Goal: Transaction & Acquisition: Download file/media

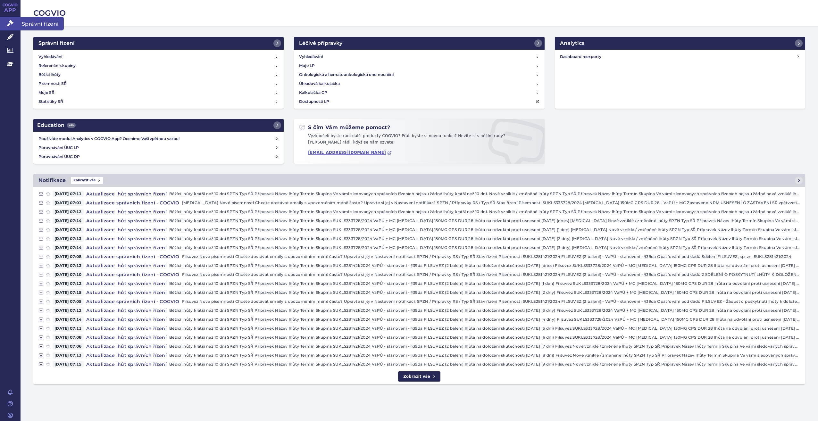
click at [11, 26] on icon at bounding box center [10, 23] width 6 height 6
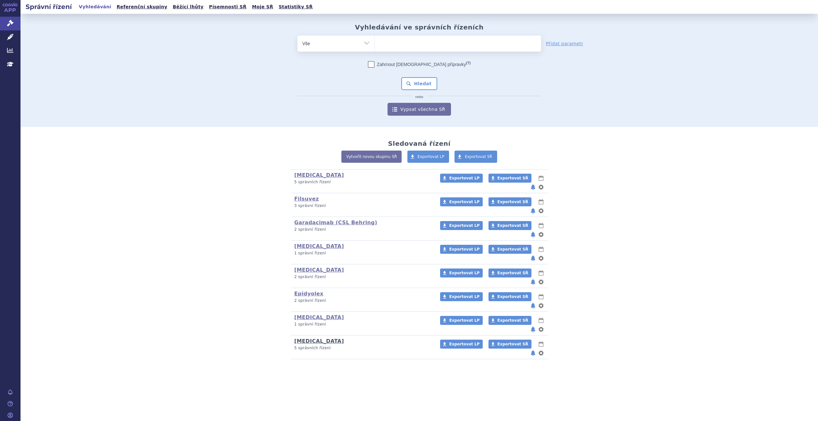
click at [308, 338] on link "Tolvaptan" at bounding box center [319, 341] width 50 height 6
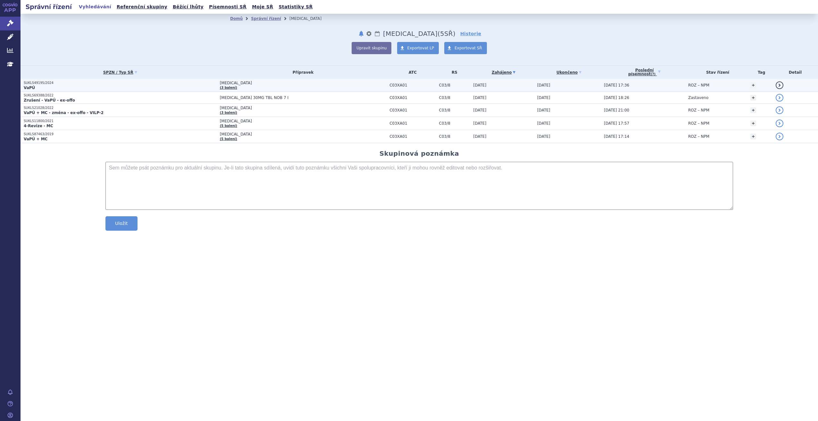
click at [29, 84] on p "SUKLS49195/2024" at bounding box center [120, 83] width 193 height 4
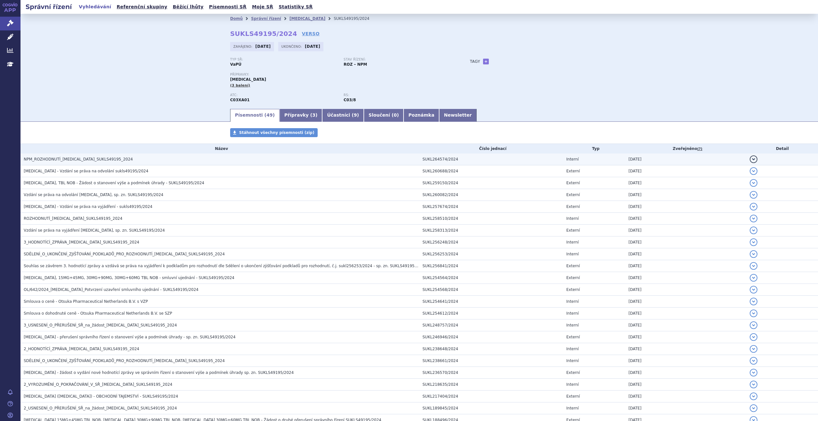
click at [84, 158] on span "NPM_ROZHODNUTÍ_JINARC_SUKLS49195_2024" at bounding box center [78, 159] width 109 height 4
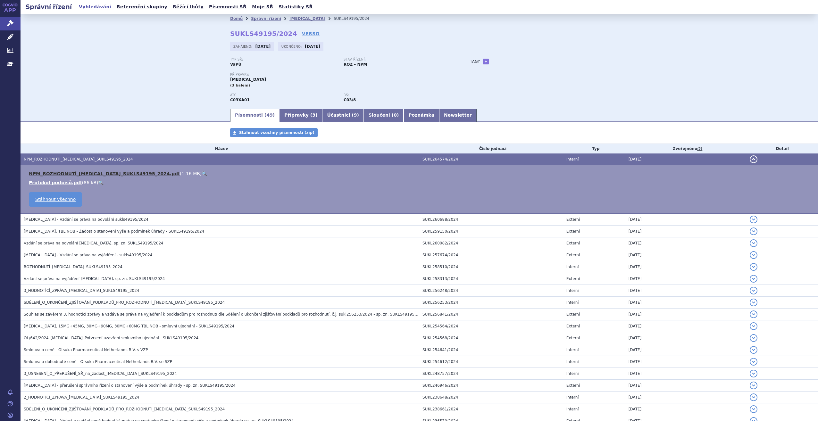
click at [63, 174] on link "NPM_ROZHODNUTÍ_JINARC_SUKLS49195_2024.pdf" at bounding box center [104, 173] width 151 height 5
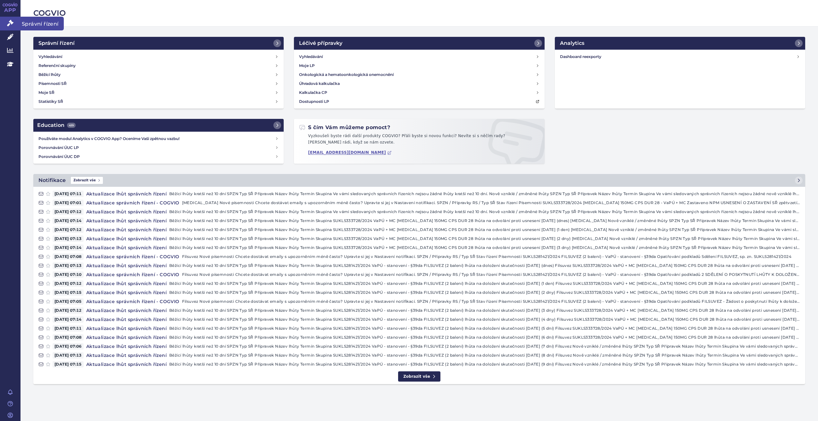
click at [11, 24] on icon at bounding box center [10, 23] width 6 height 6
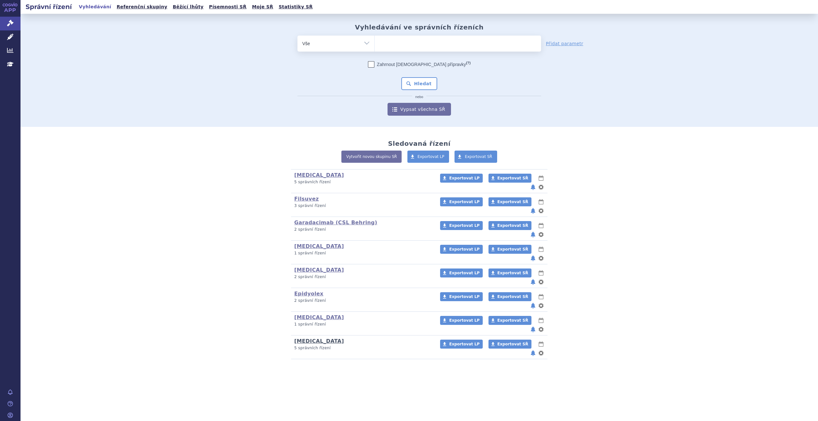
click at [318, 338] on link "[MEDICAL_DATA]" at bounding box center [319, 341] width 50 height 6
